Goal: Feedback & Contribution: Contribute content

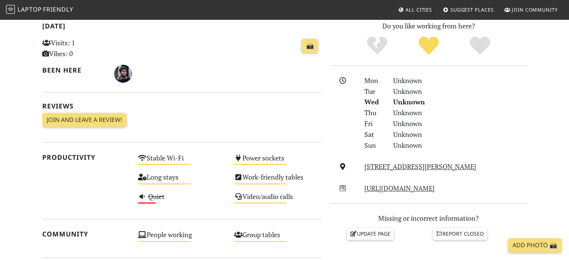
scroll to position [255, 0]
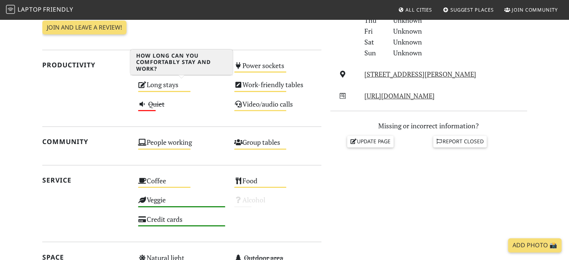
click at [155, 86] on div "Long stays Medium" at bounding box center [181, 88] width 96 height 19
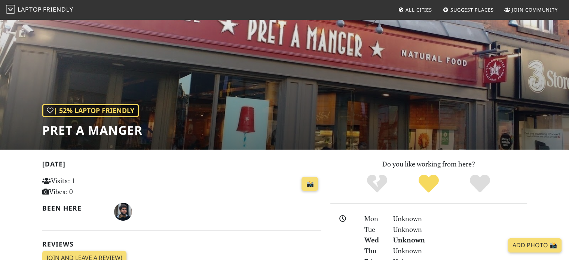
scroll to position [21, 0]
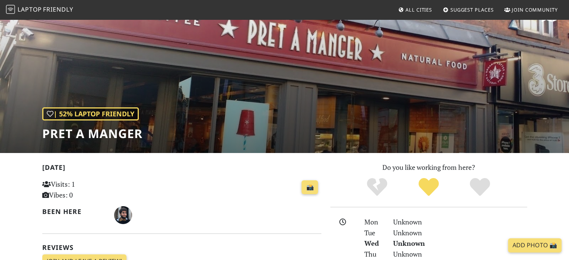
click at [477, 12] on span "Suggest Places" at bounding box center [471, 9] width 43 height 7
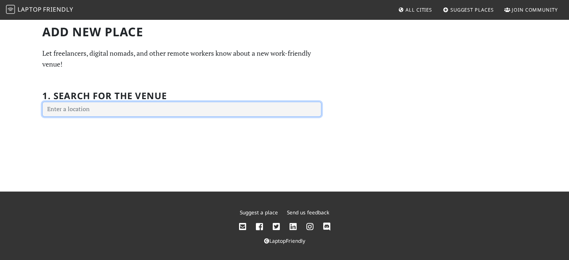
click at [68, 112] on input "text" at bounding box center [181, 109] width 279 height 15
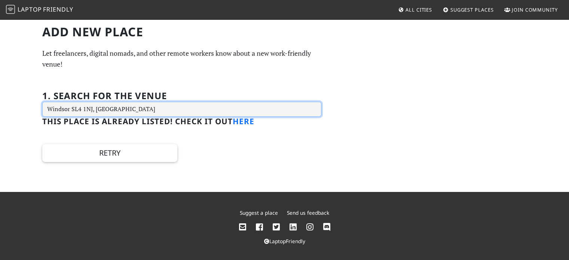
type input "Windsor SL4 1NJ, UK"
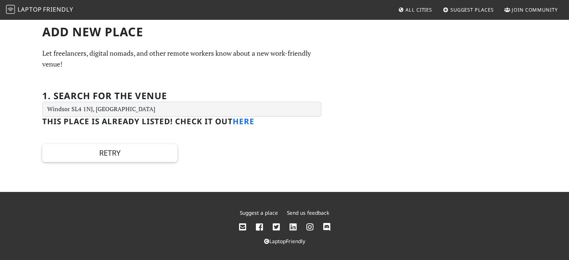
click at [247, 123] on link "here" at bounding box center [244, 121] width 22 height 10
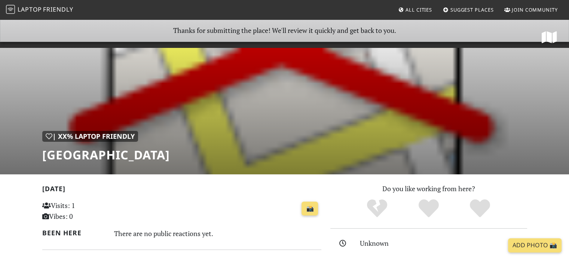
click at [455, 7] on span "Suggest Places" at bounding box center [471, 9] width 43 height 7
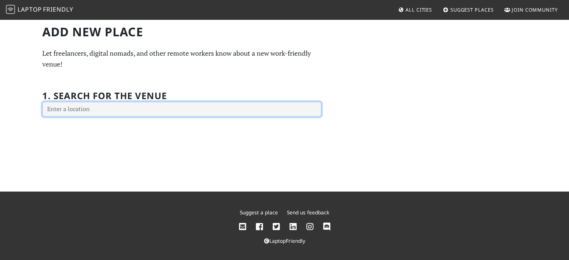
click at [116, 112] on input "text" at bounding box center [181, 109] width 279 height 15
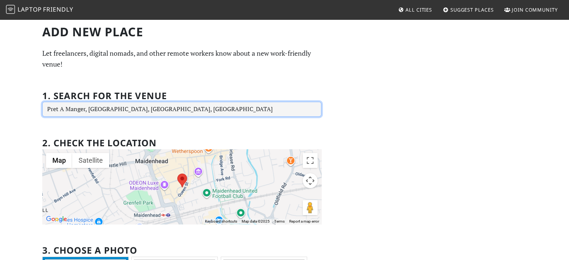
drag, startPoint x: 88, startPoint y: 110, endPoint x: 368, endPoint y: 107, distance: 280.0
click at [368, 107] on div "Add new Place Let freelancers, digital nomads, and other remote workers know ab…" at bounding box center [284, 241] width 493 height 433
click at [216, 109] on input "Pret A Manger, Berkshire, Garden Boulevard, Queen Street, Maidenhead, UK" at bounding box center [181, 109] width 279 height 15
drag, startPoint x: 254, startPoint y: 107, endPoint x: 88, endPoint y: 105, distance: 166.4
click at [88, 105] on input "Pret A Manger, Berkshire, Garden Boulevard, Queen Street, Maidenhead, UK" at bounding box center [181, 109] width 279 height 15
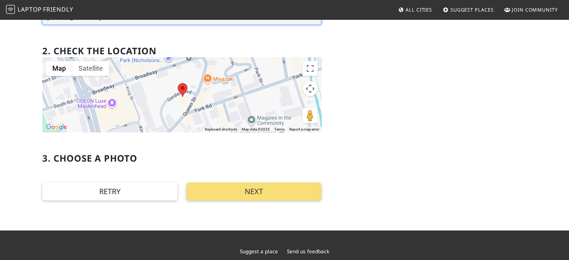
scroll to position [93, 0]
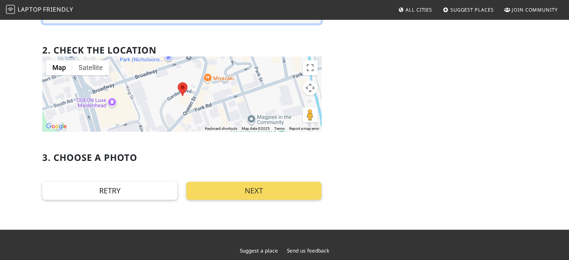
type input "Unit D, Berkshire, 7 Garden Blvd, Queen St, Maidenhead SL6 1QQ, UK"
click at [240, 186] on button "Next" at bounding box center [253, 191] width 135 height 18
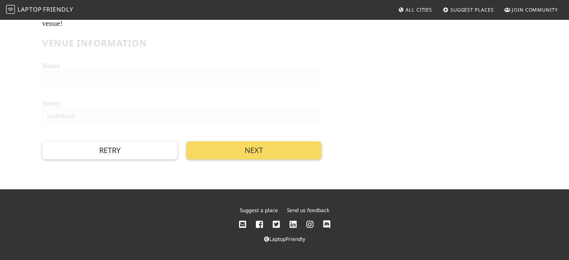
scroll to position [0, 0]
